Goal: Transaction & Acquisition: Purchase product/service

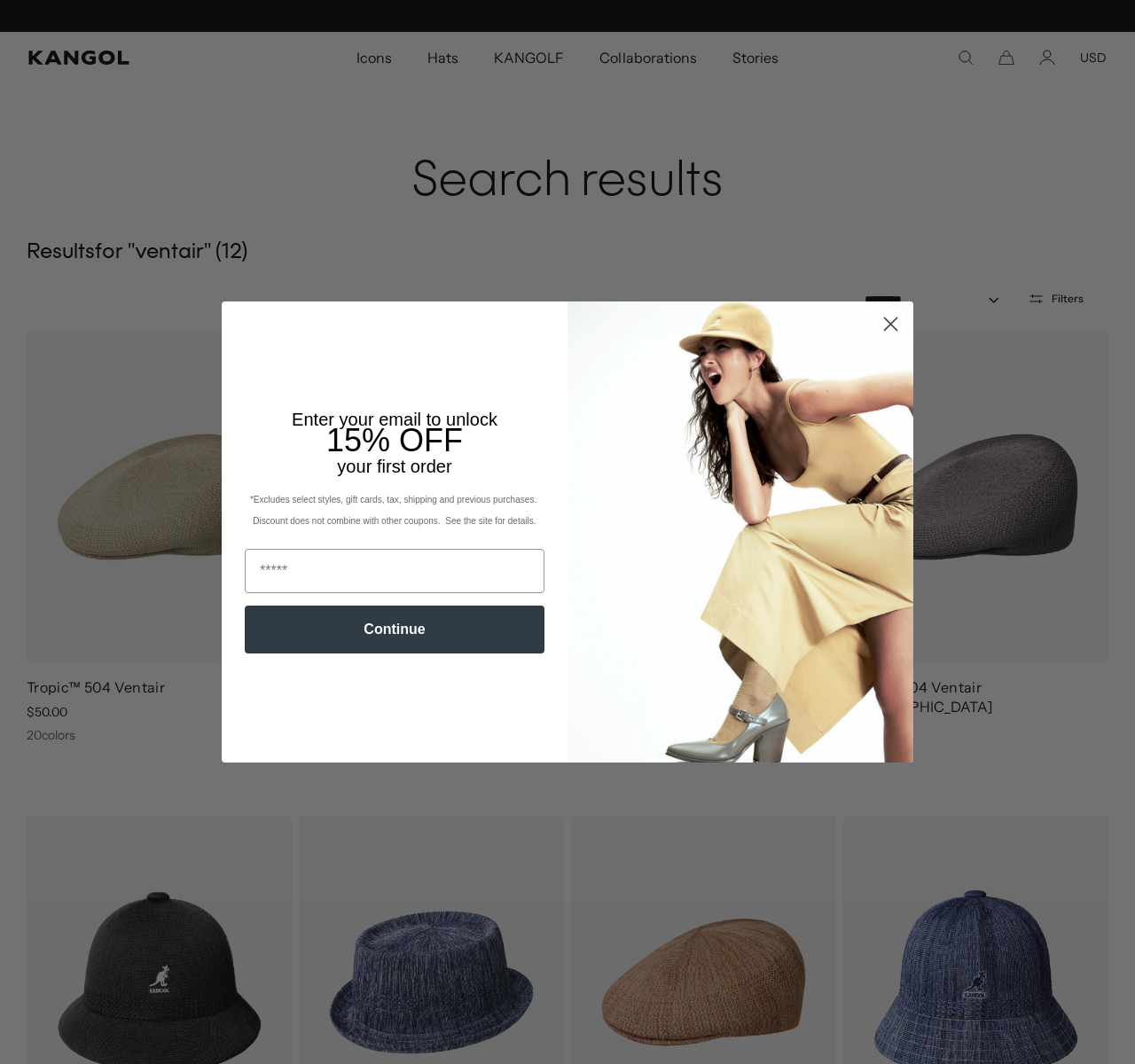
scroll to position [0, 365]
